Goal: Transaction & Acquisition: Purchase product/service

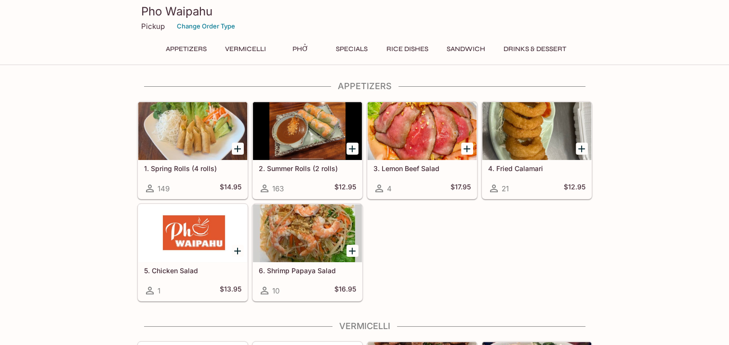
click at [254, 48] on button "Vermicelli" at bounding box center [246, 48] width 52 height 13
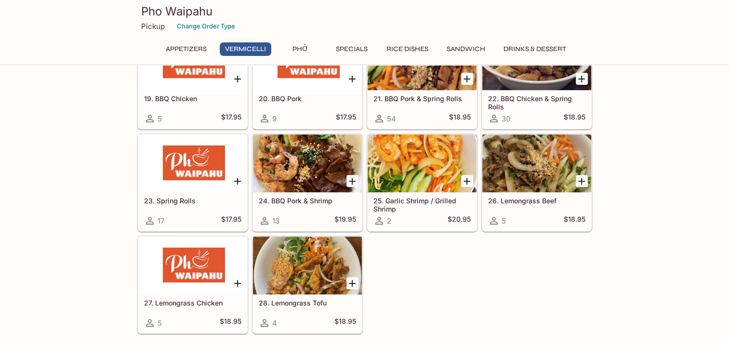
scroll to position [310, 0]
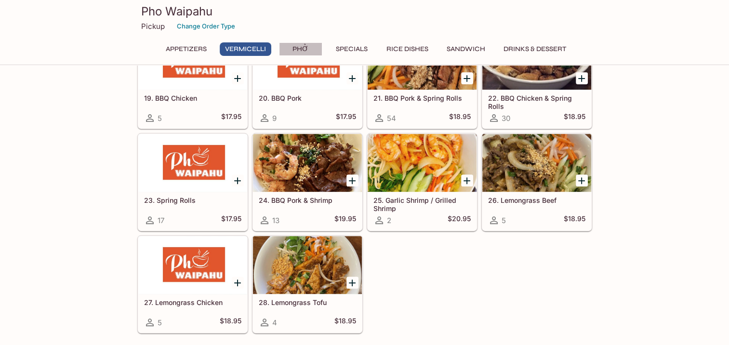
click at [299, 44] on button "Phở" at bounding box center [300, 48] width 43 height 13
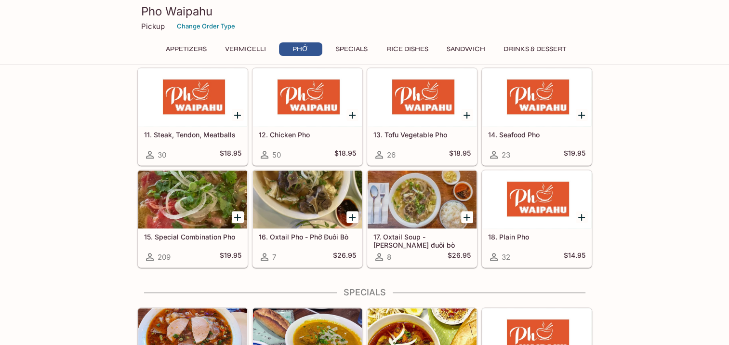
scroll to position [720, 0]
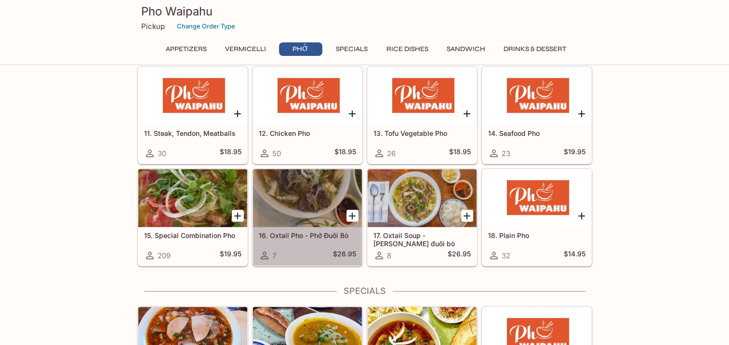
click at [282, 199] on div at bounding box center [307, 198] width 109 height 58
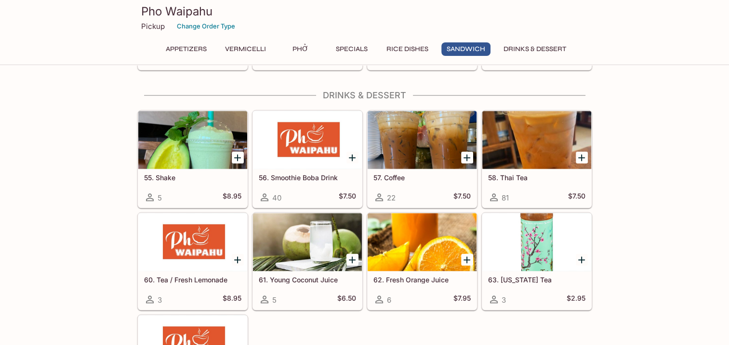
scroll to position [1839, 0]
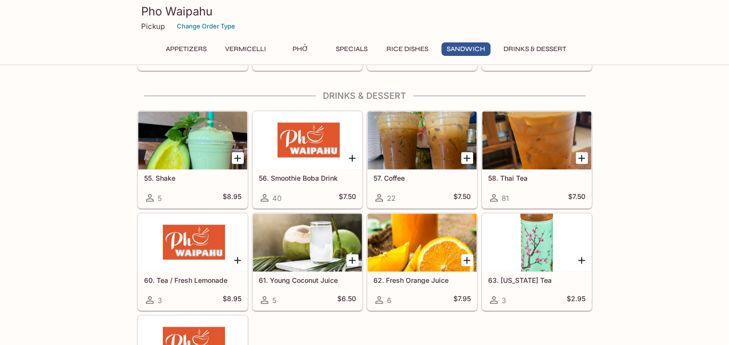
click at [186, 174] on h5 "55. Shake" at bounding box center [192, 178] width 97 height 8
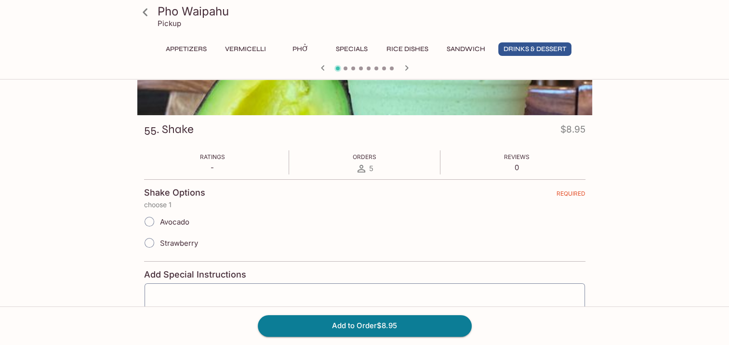
scroll to position [97, 0]
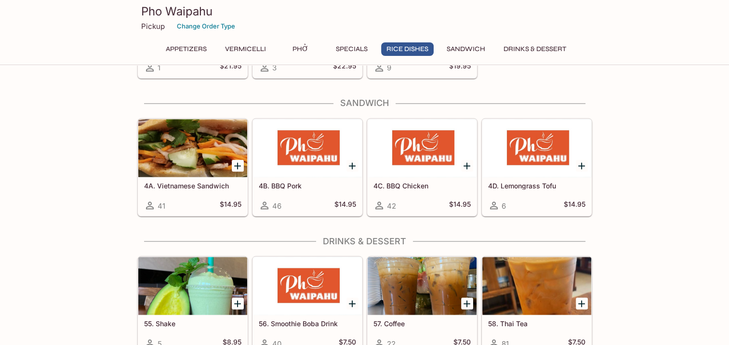
scroll to position [1695, 0]
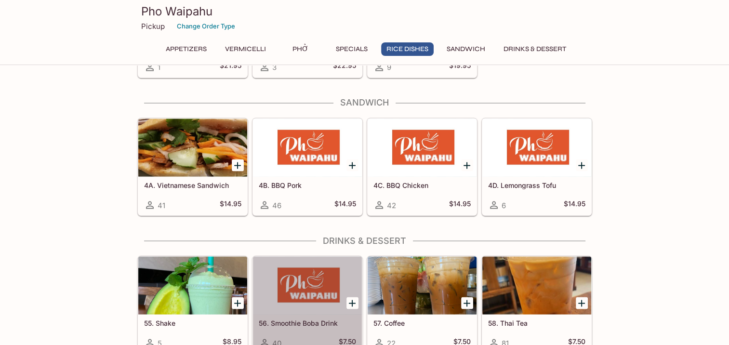
click at [308, 279] on div at bounding box center [307, 285] width 109 height 58
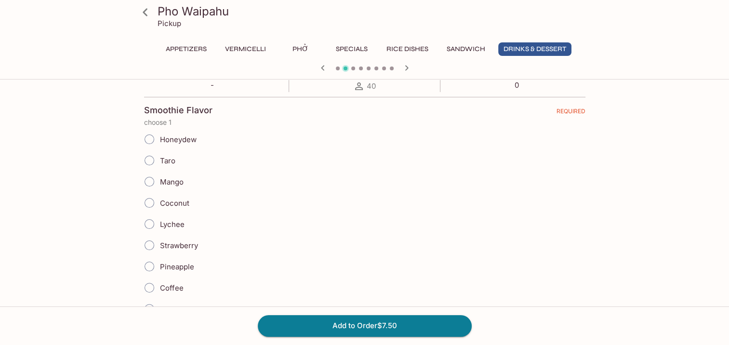
scroll to position [177, 0]
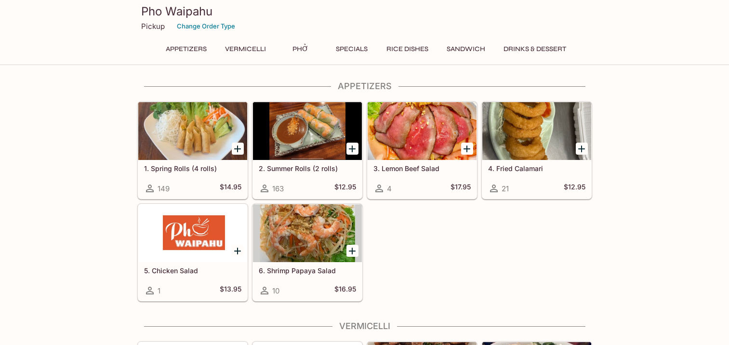
scroll to position [354, 0]
